Goal: Information Seeking & Learning: Learn about a topic

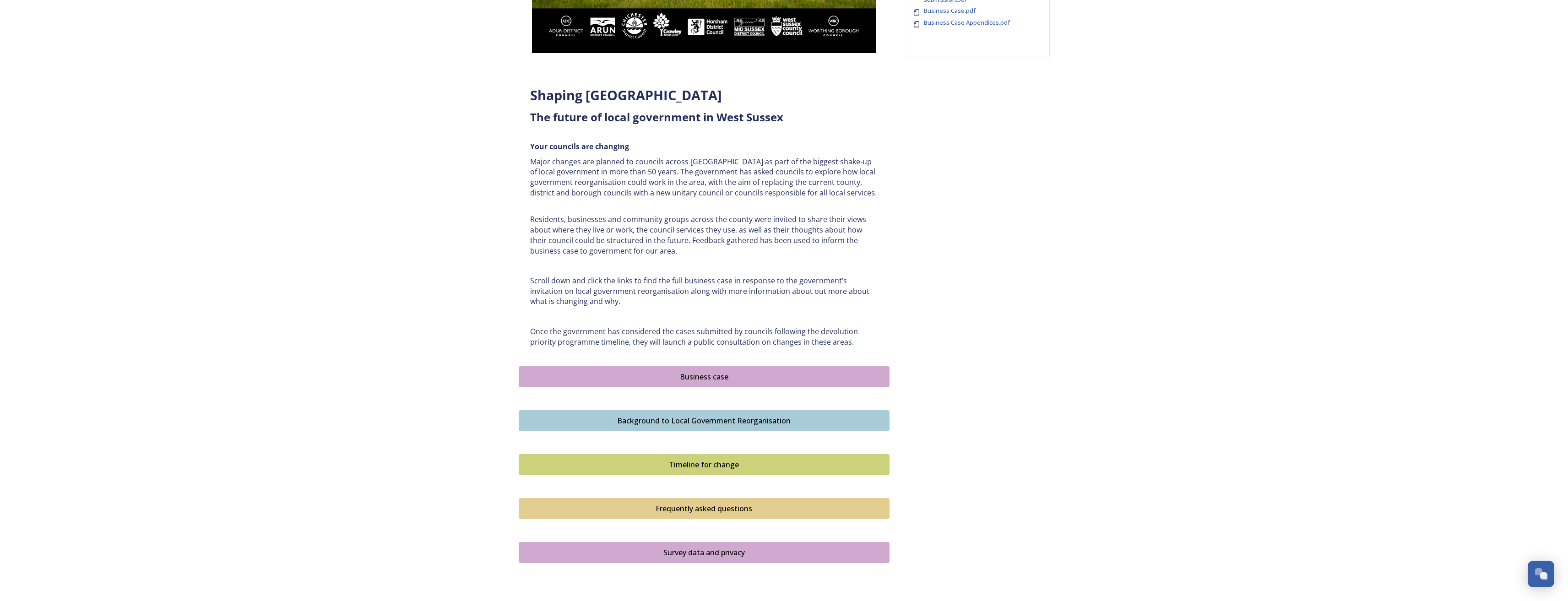
scroll to position [274, 0]
click at [710, 378] on div "Business case" at bounding box center [704, 375] width 361 height 11
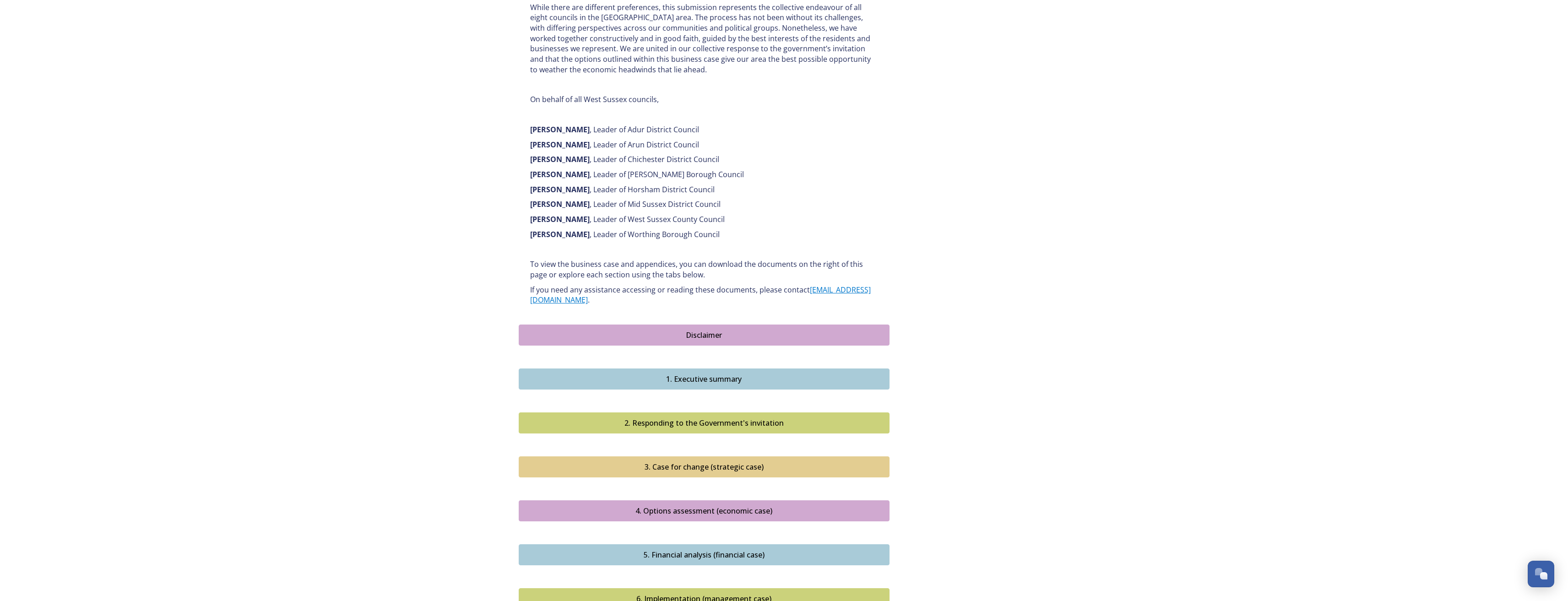
scroll to position [595, 0]
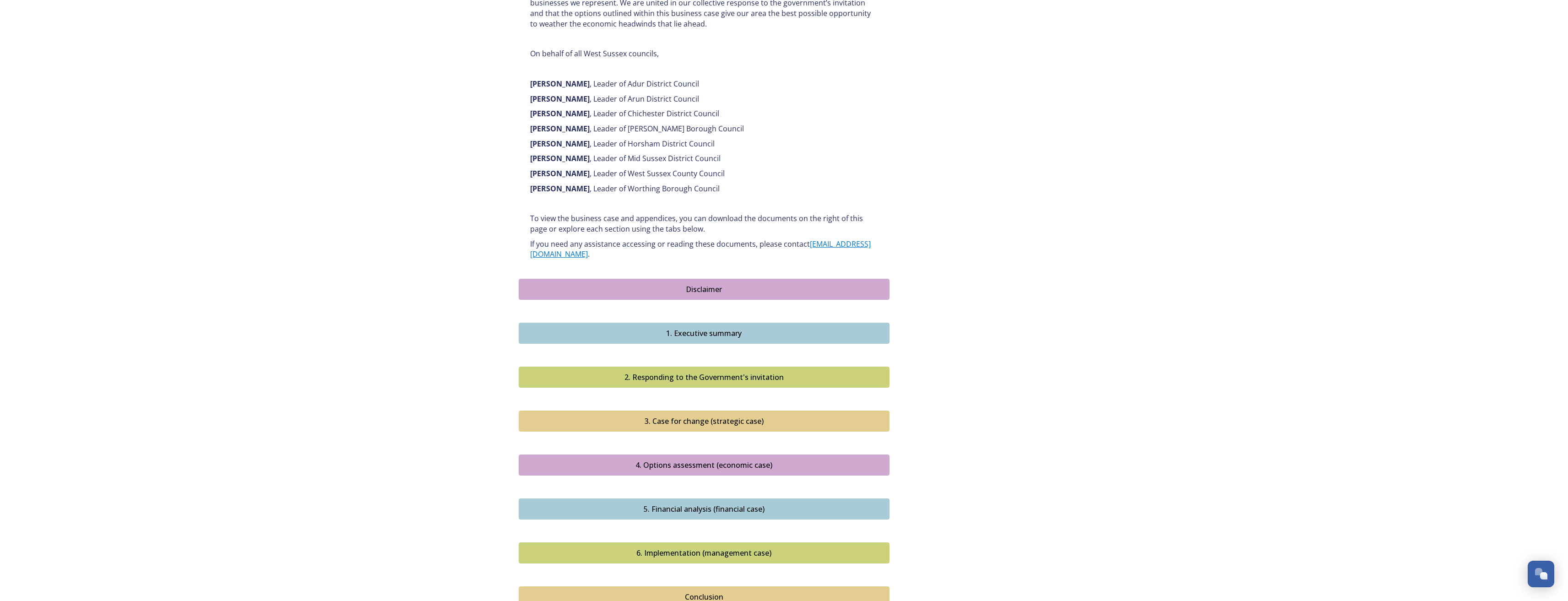
click at [649, 330] on button "1. Executive summary" at bounding box center [704, 333] width 371 height 21
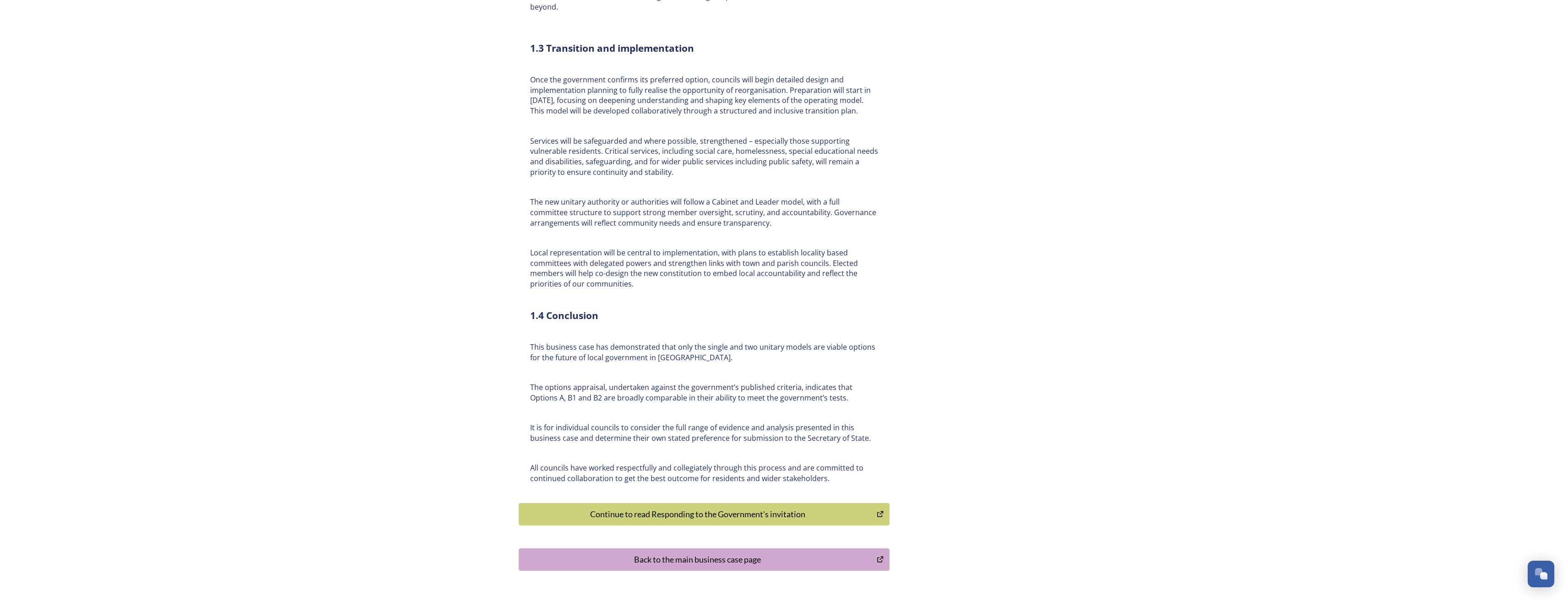
scroll to position [1876, 0]
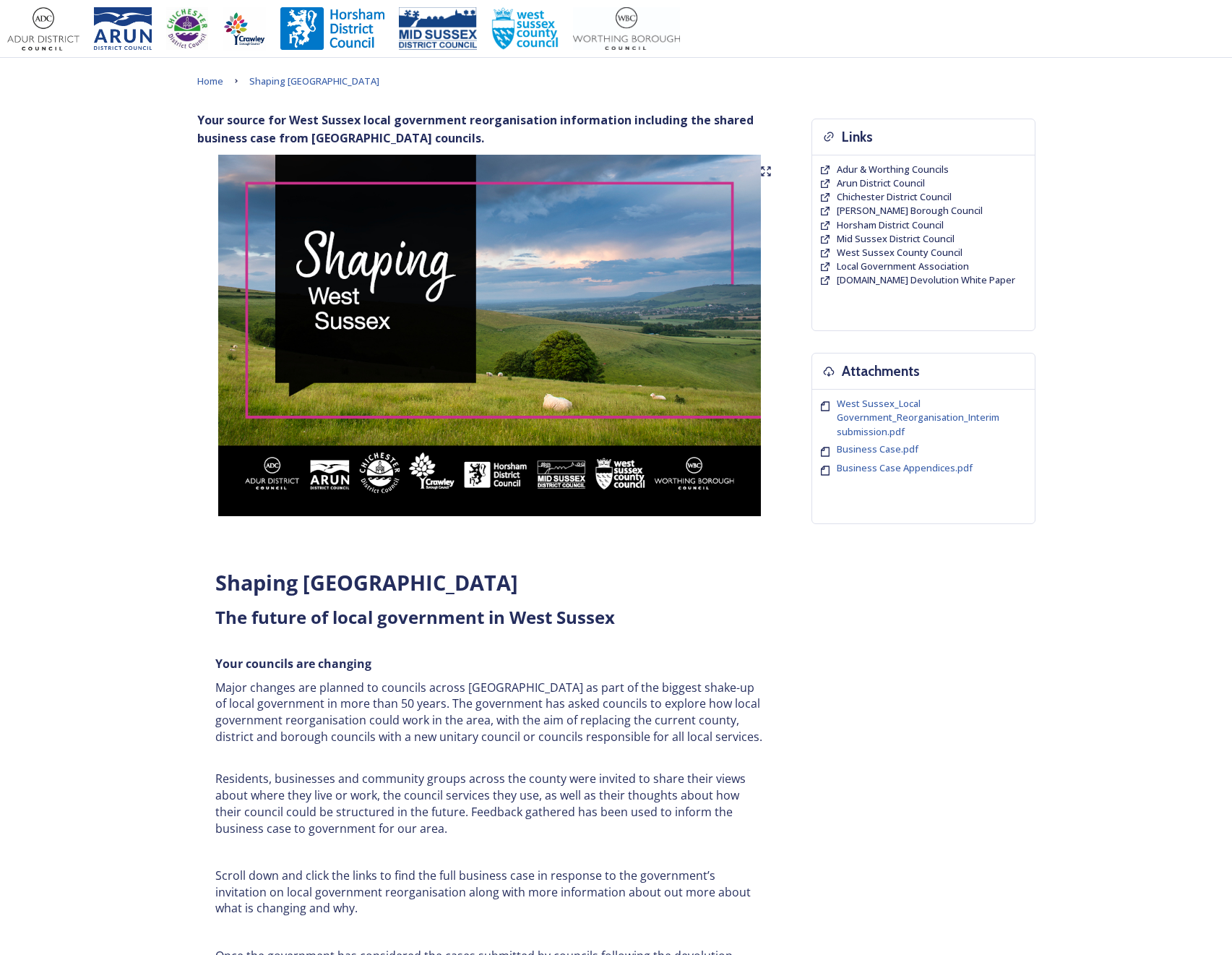
scroll to position [433, 0]
